Goal: Transaction & Acquisition: Purchase product/service

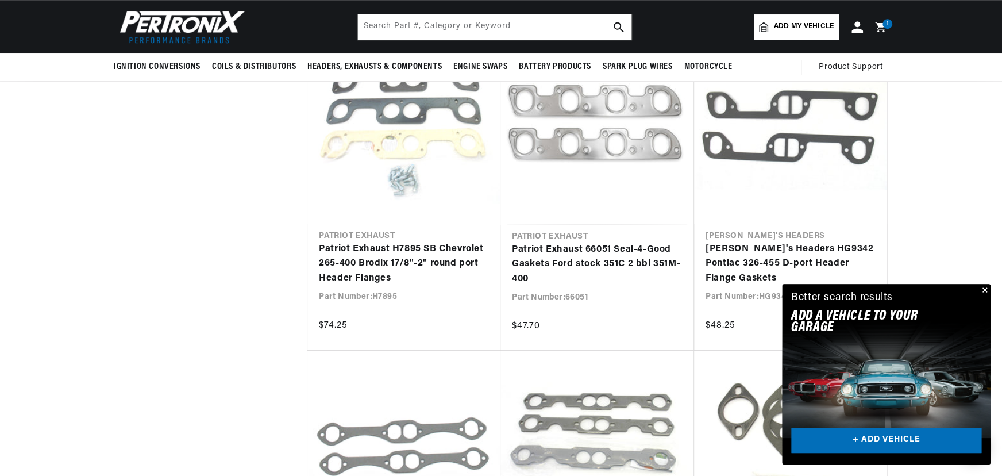
scroll to position [0, 38]
click at [445, 24] on input "text" at bounding box center [494, 26] width 273 height 25
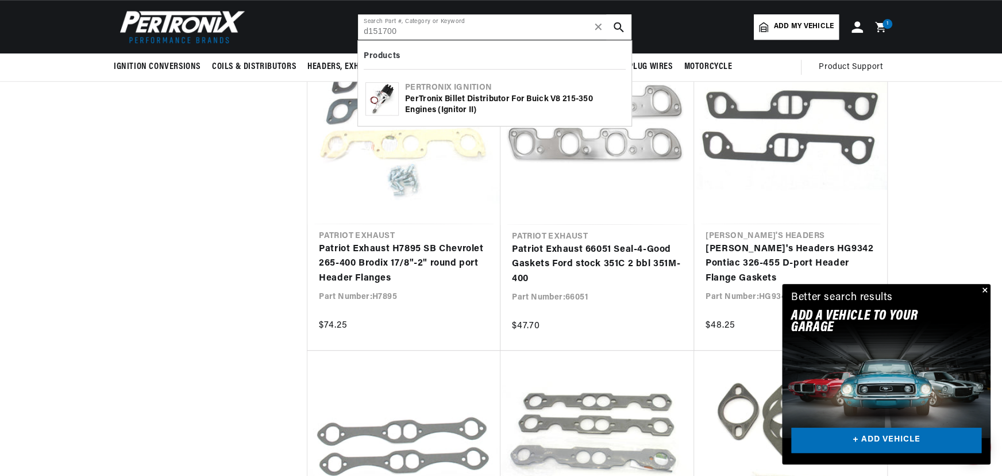
scroll to position [0, 348]
type input "d151700"
click at [464, 105] on div "PerTronix Billet Distributor for Buick V8 215-350 Engines (Ignitor II)" at bounding box center [514, 105] width 219 height 22
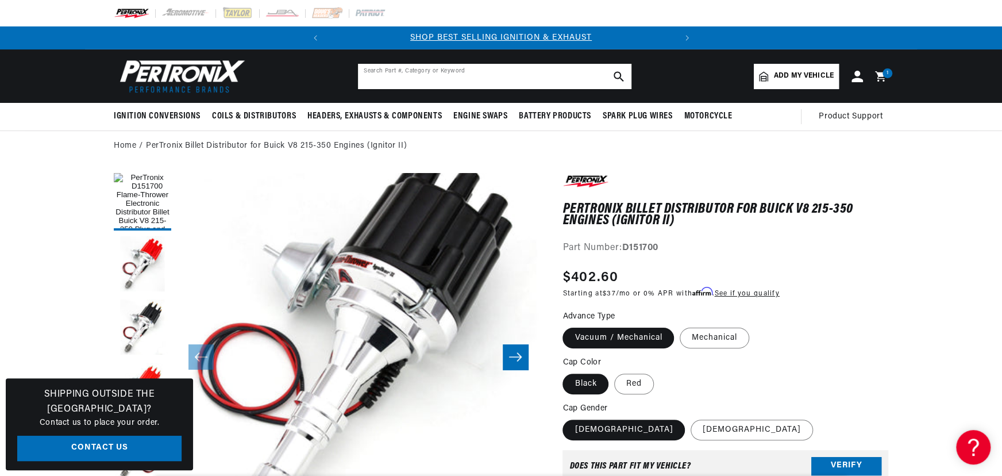
click at [408, 82] on input "text" at bounding box center [494, 76] width 273 height 25
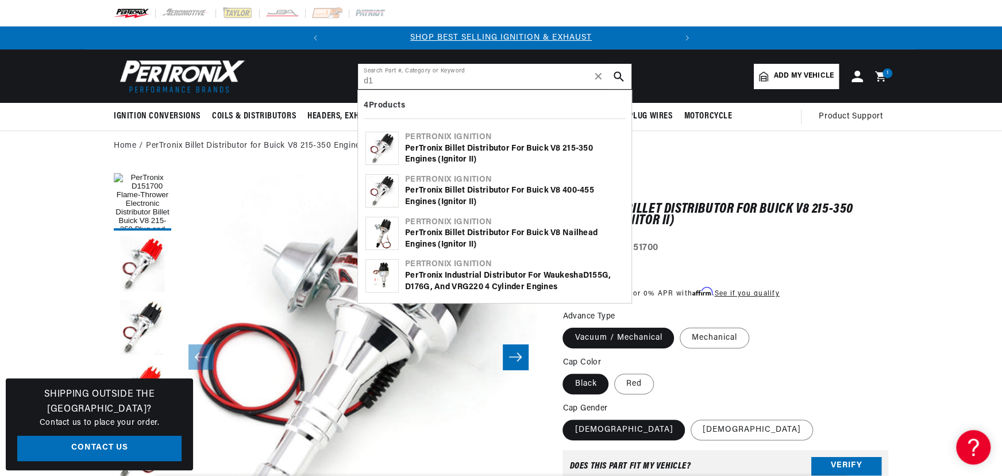
type input "d"
